Goal: Task Accomplishment & Management: Manage account settings

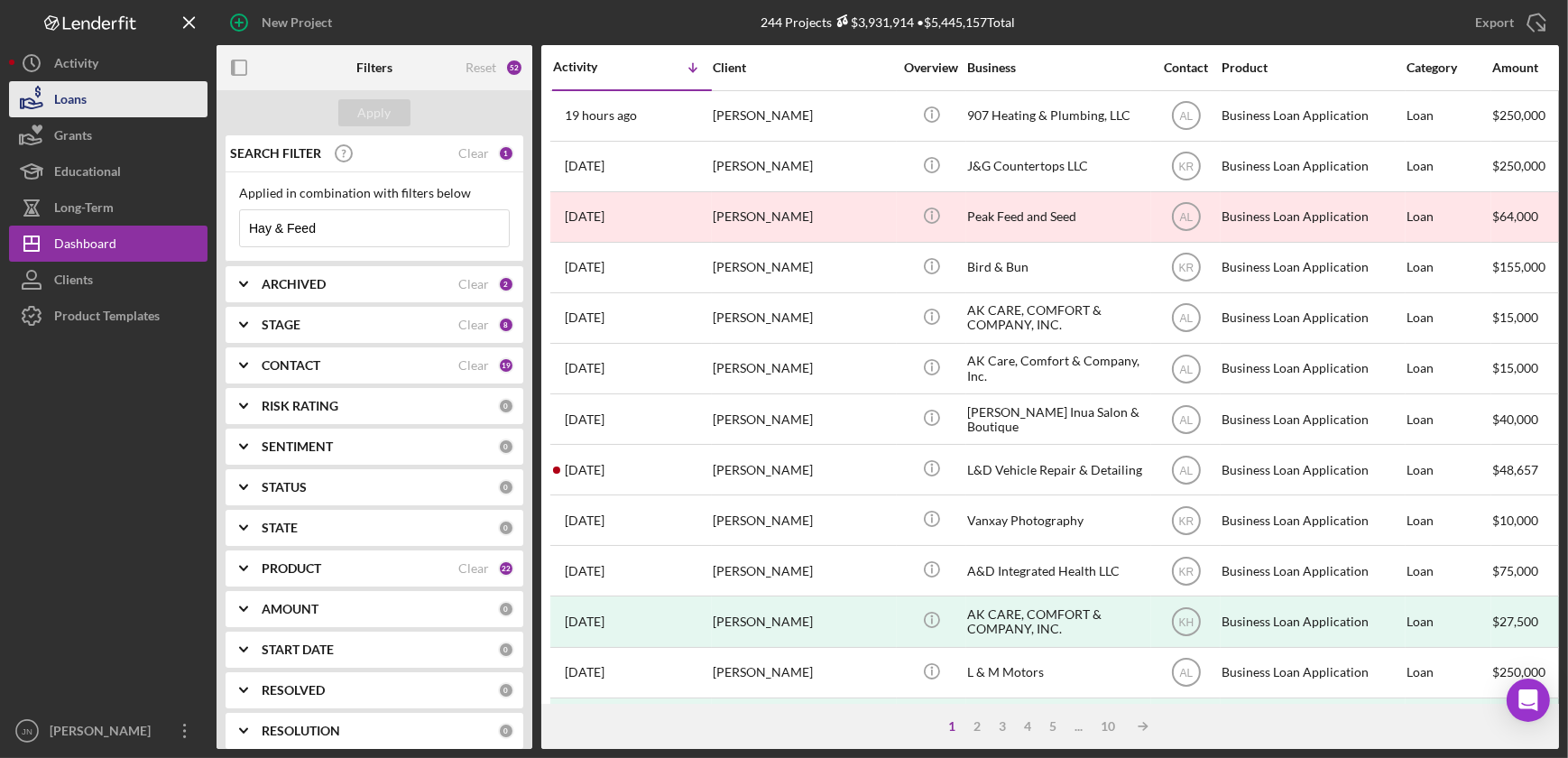
click at [58, 101] on div "Loans" at bounding box center [70, 101] width 32 height 41
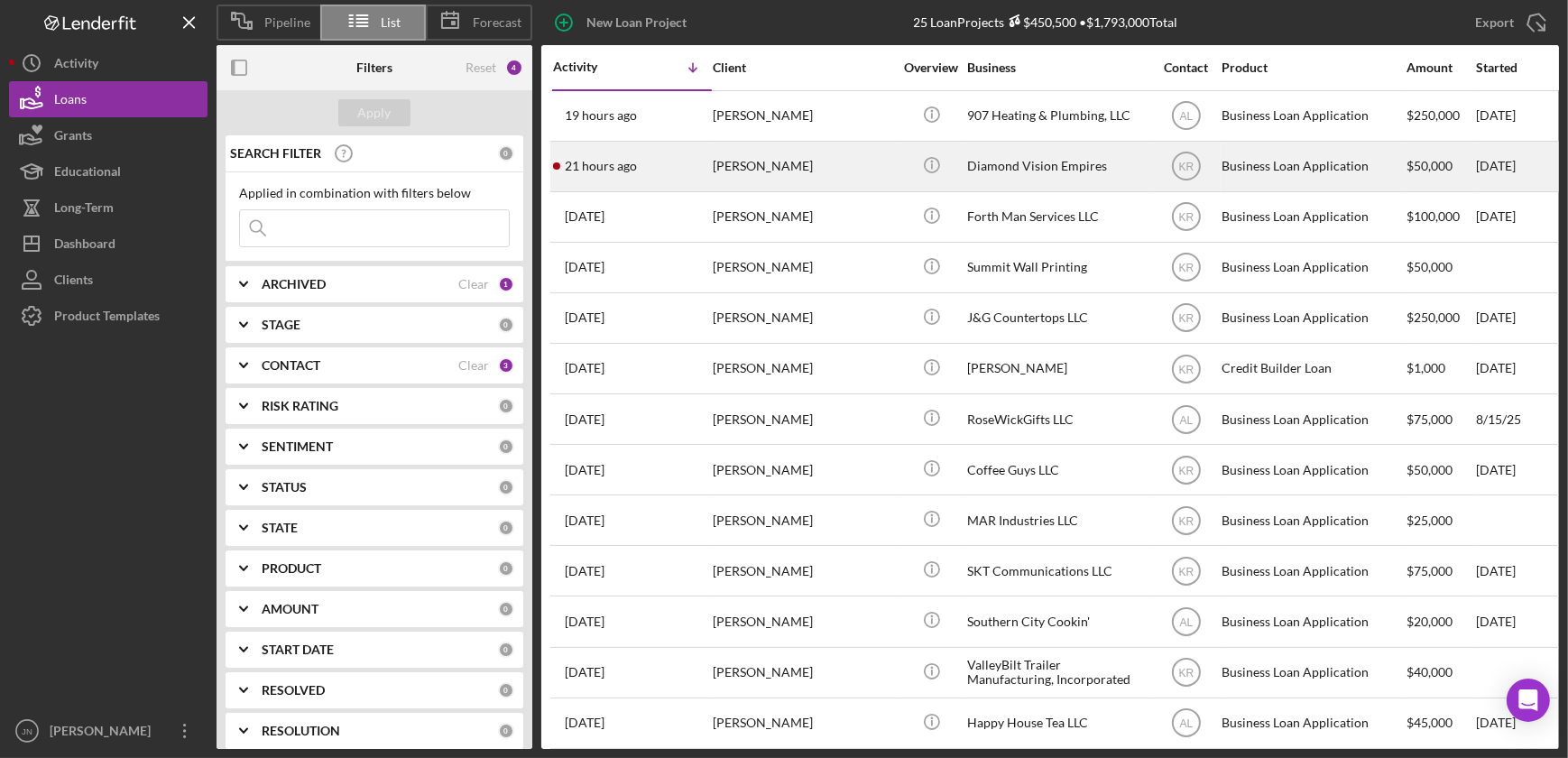
click at [724, 168] on div "[PERSON_NAME]" at bounding box center [802, 166] width 180 height 48
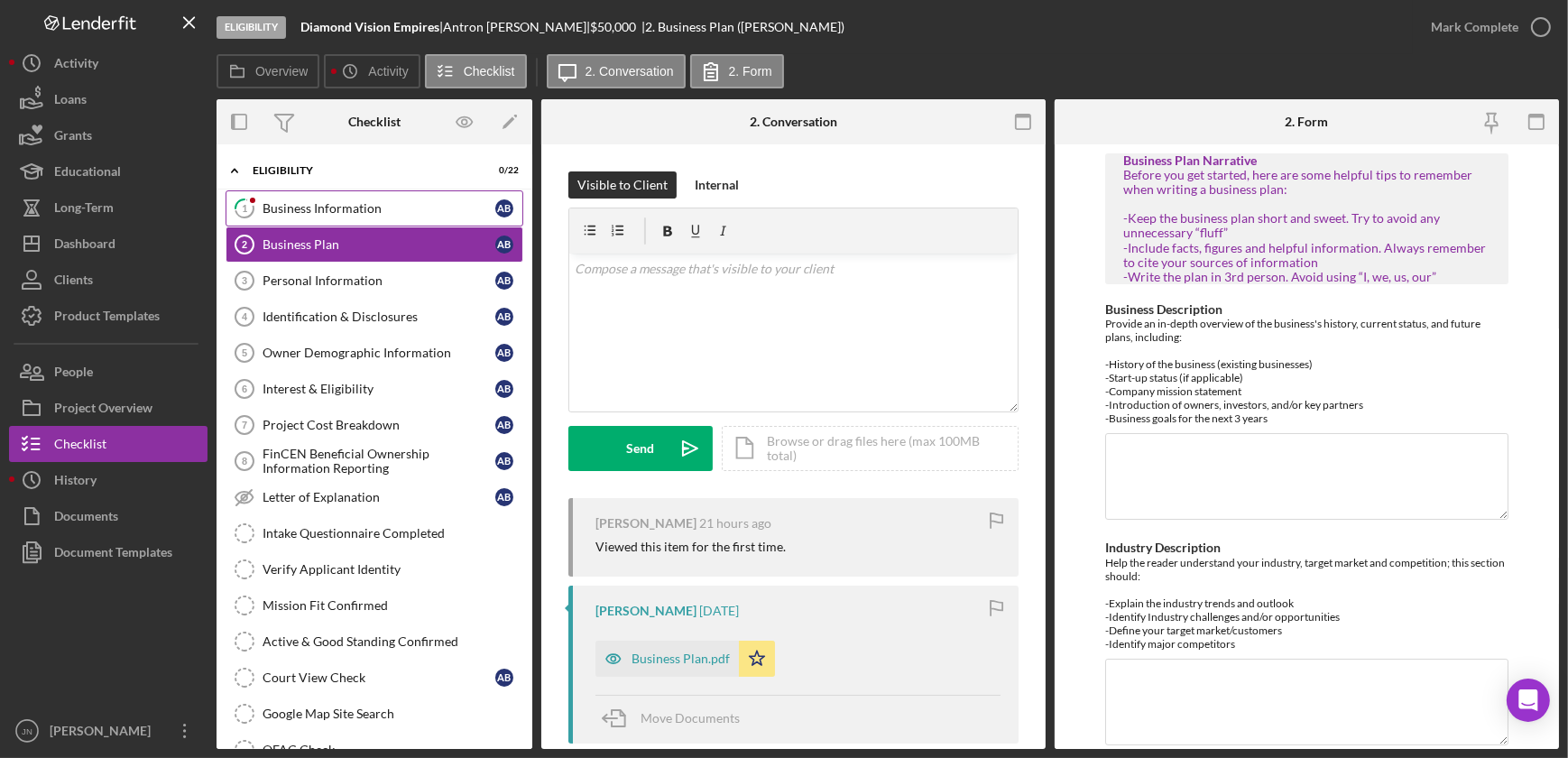
click at [331, 197] on link "1 Business Information A B" at bounding box center [375, 209] width 298 height 36
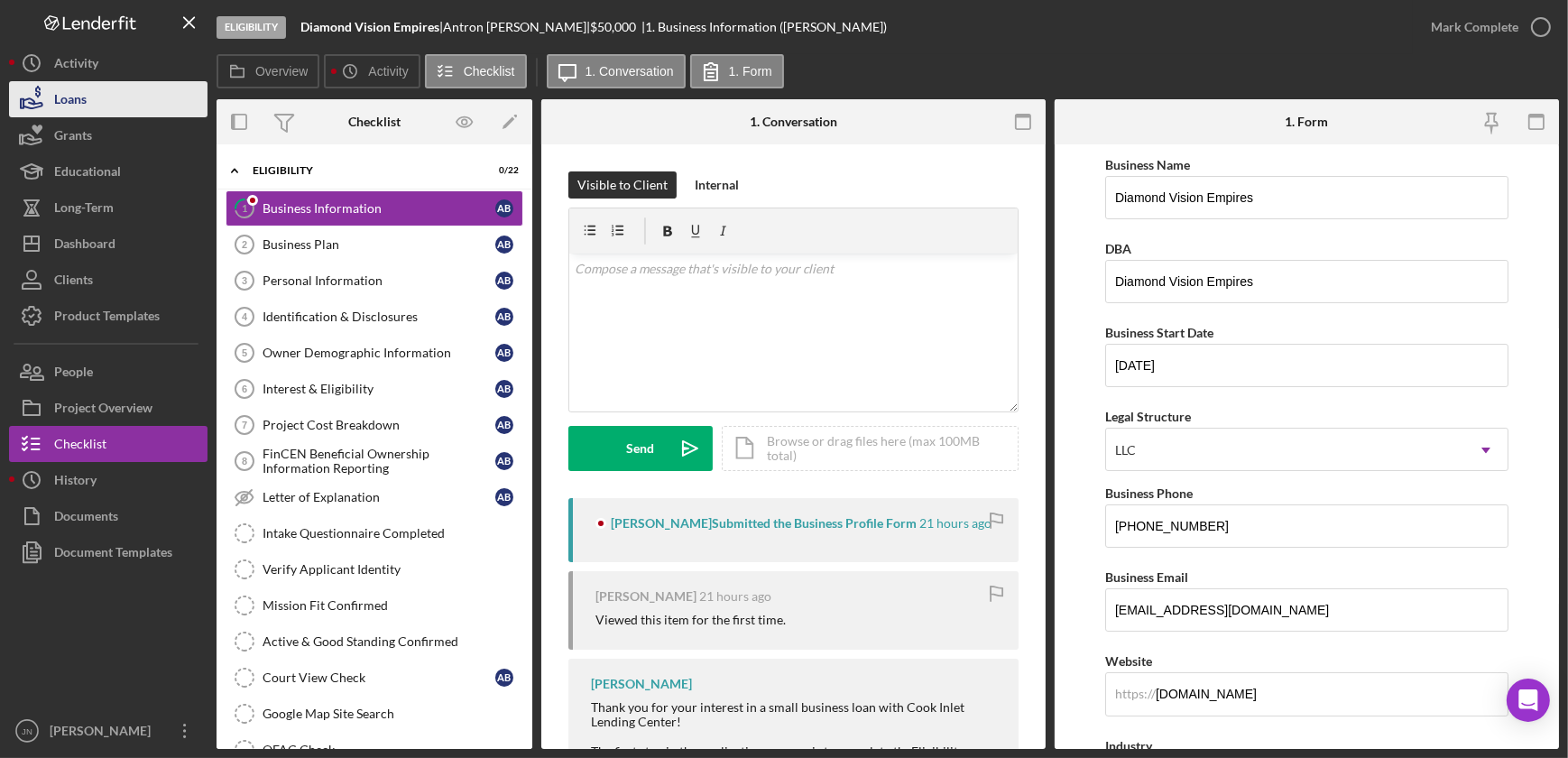
click at [87, 105] on button "Loans" at bounding box center [108, 99] width 198 height 36
